Goal: Transaction & Acquisition: Purchase product/service

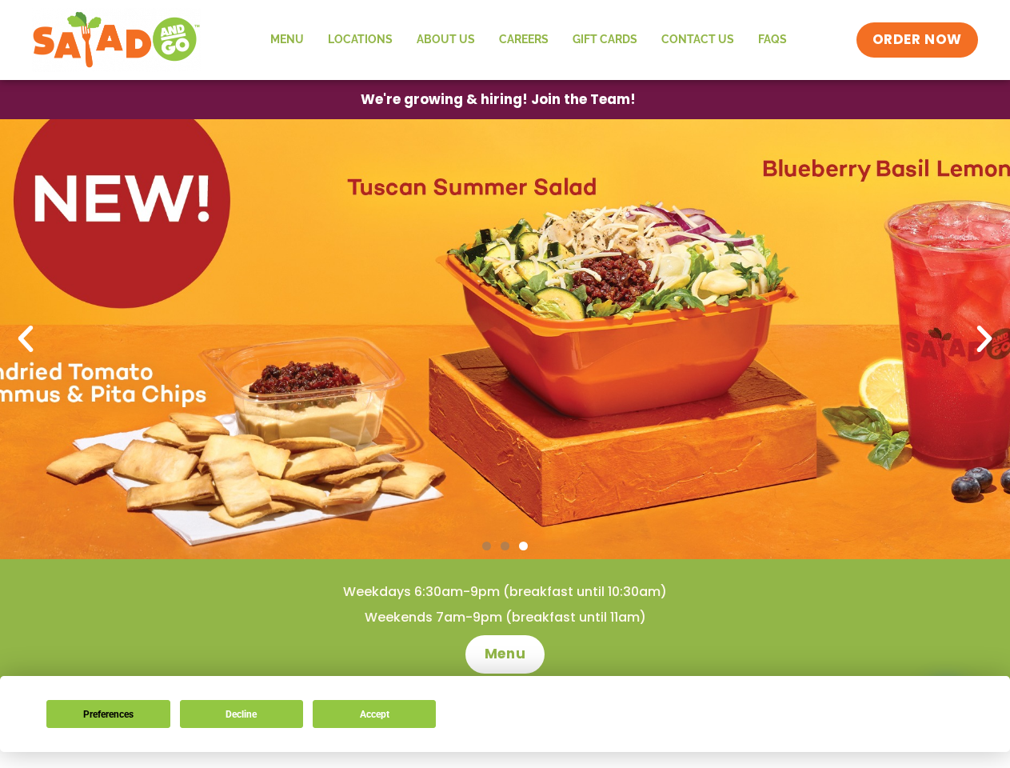
click at [108, 713] on button "Preferences" at bounding box center [107, 714] width 123 height 28
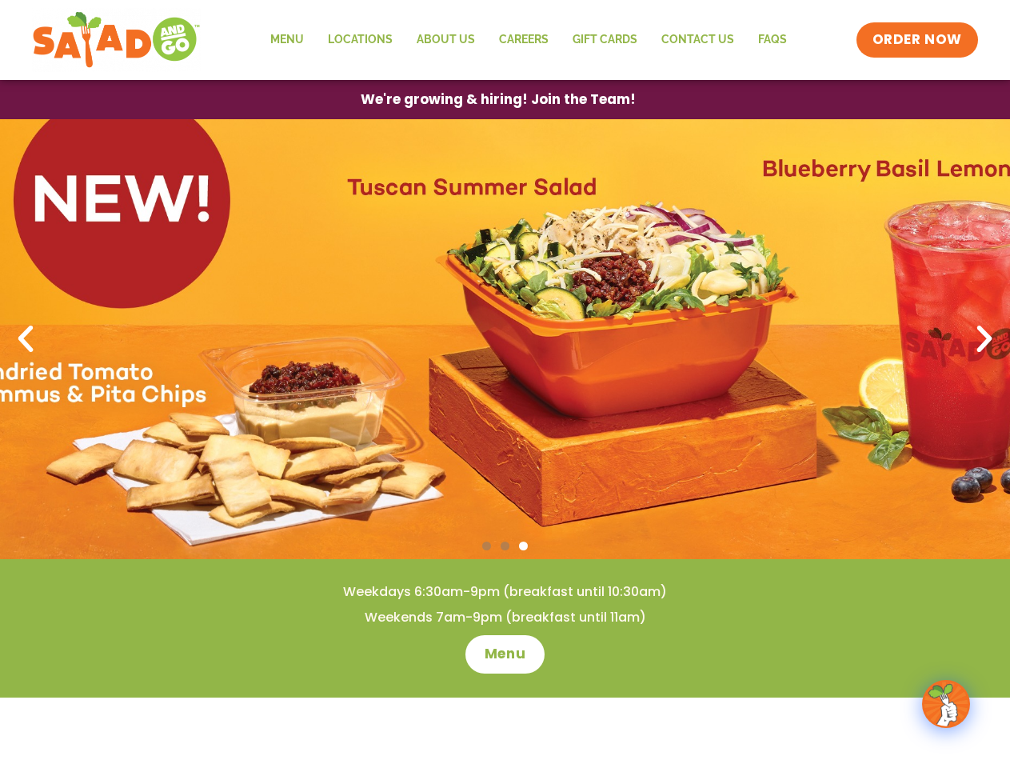
click at [918, 40] on span "ORDER NOW" at bounding box center [917, 39] width 90 height 19
click at [497, 99] on span "We're growing & hiring! Join the Team!" at bounding box center [498, 100] width 275 height 14
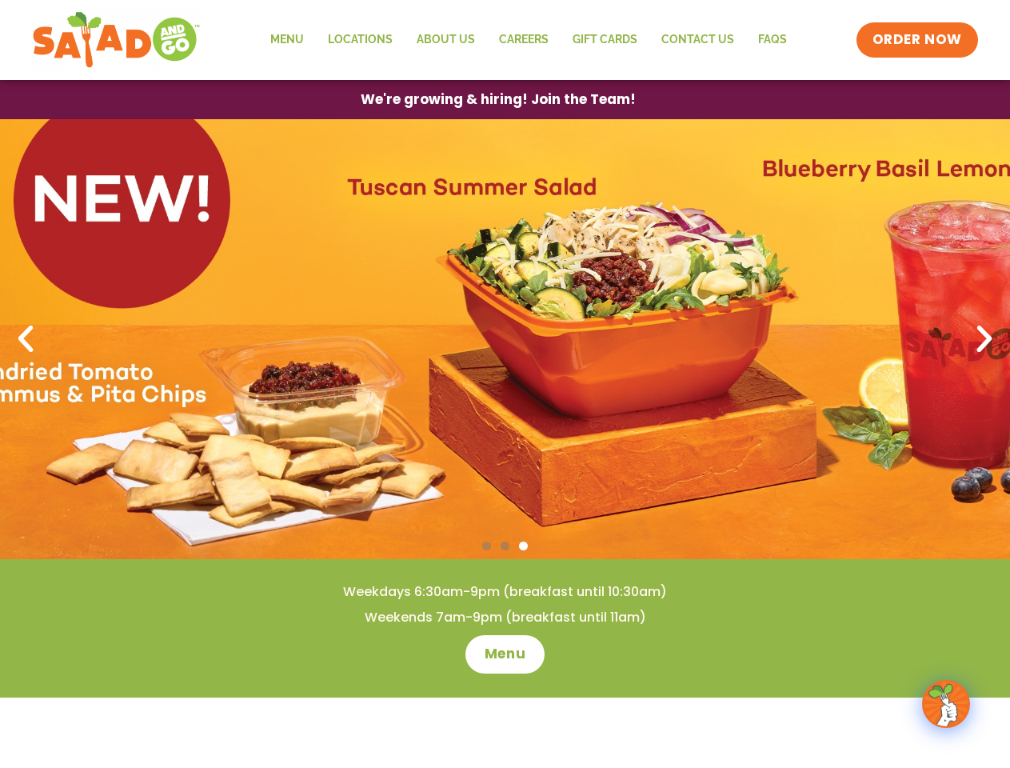
click at [497, 99] on span "We're growing & hiring! Join the Team!" at bounding box center [498, 100] width 275 height 14
click at [0, 407] on link "3 / 3" at bounding box center [505, 339] width 1010 height 440
click at [504, 546] on span "Go to slide 2" at bounding box center [504, 545] width 9 height 9
click at [486, 545] on span "Go to slide 1" at bounding box center [486, 545] width 9 height 9
